Goal: Task Accomplishment & Management: Use online tool/utility

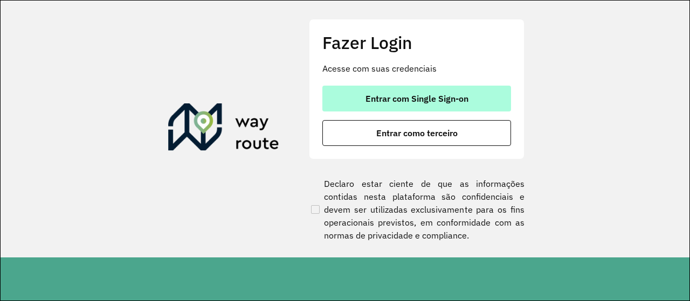
click at [496, 92] on button "Entrar com Single Sign-on" at bounding box center [416, 99] width 189 height 26
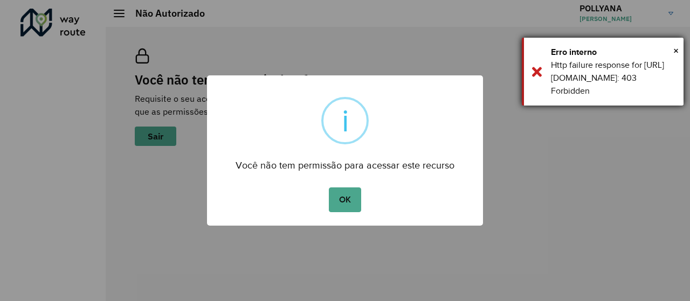
click at [671, 50] on div "Erro interno" at bounding box center [613, 52] width 124 height 13
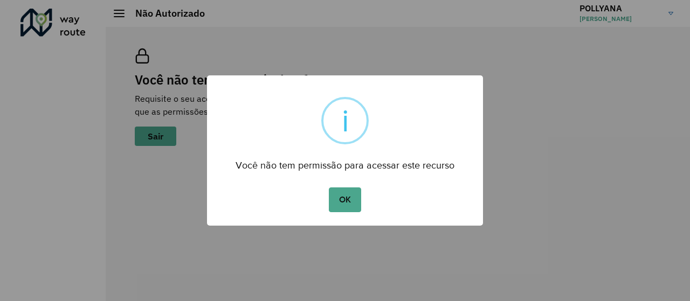
click at [365, 204] on div "OK No Cancel" at bounding box center [345, 200] width 276 height 30
click at [359, 202] on button "OK" at bounding box center [345, 199] width 32 height 25
